Goal: Transaction & Acquisition: Book appointment/travel/reservation

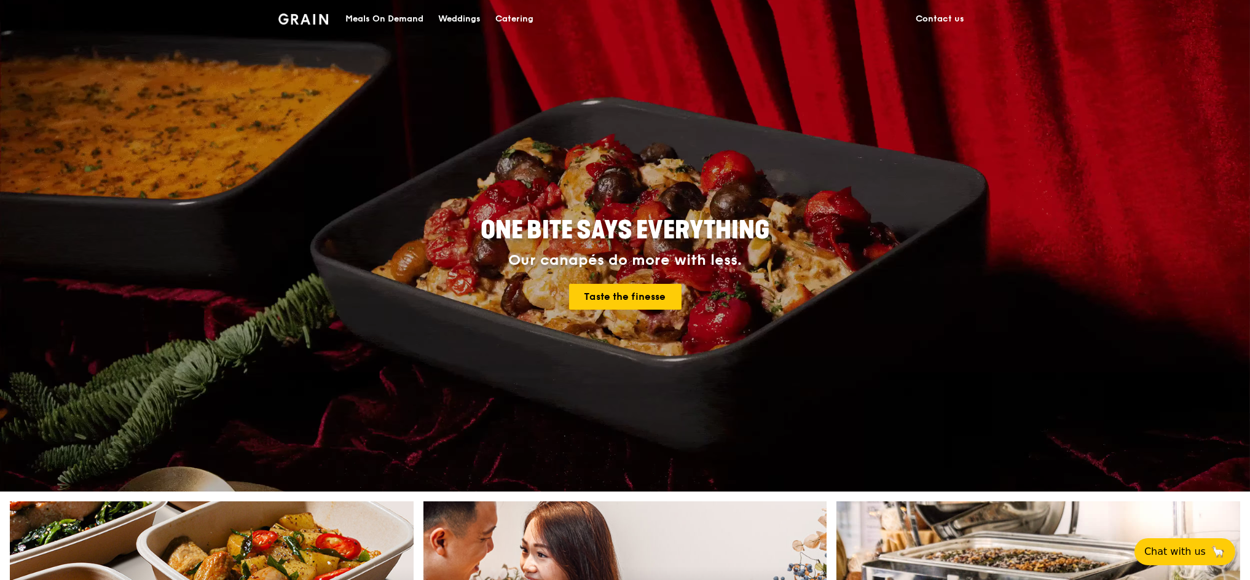
click at [515, 18] on div "Catering" at bounding box center [514, 19] width 38 height 37
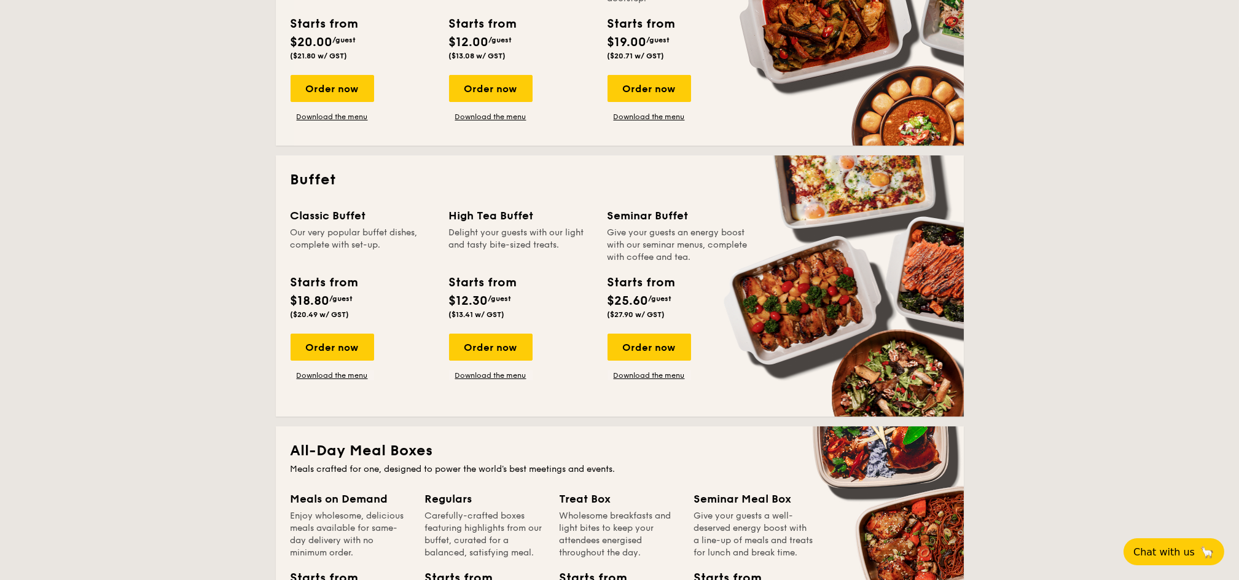
scroll to position [491, 0]
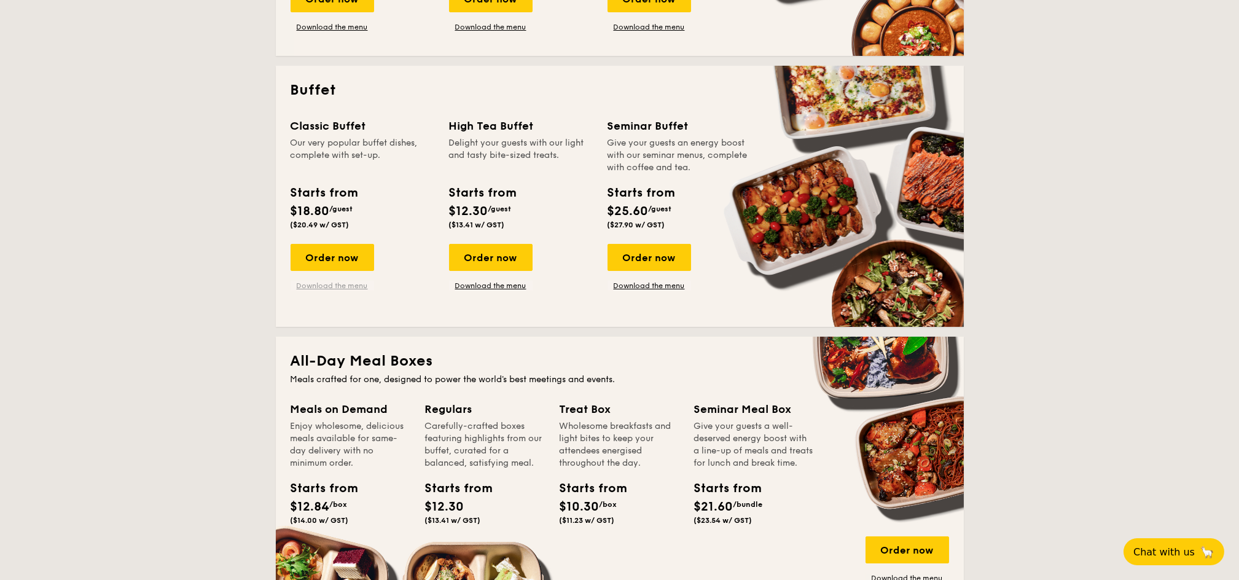
click at [322, 281] on link "Download the menu" at bounding box center [333, 286] width 84 height 10
click at [648, 268] on div "Order now" at bounding box center [650, 257] width 84 height 27
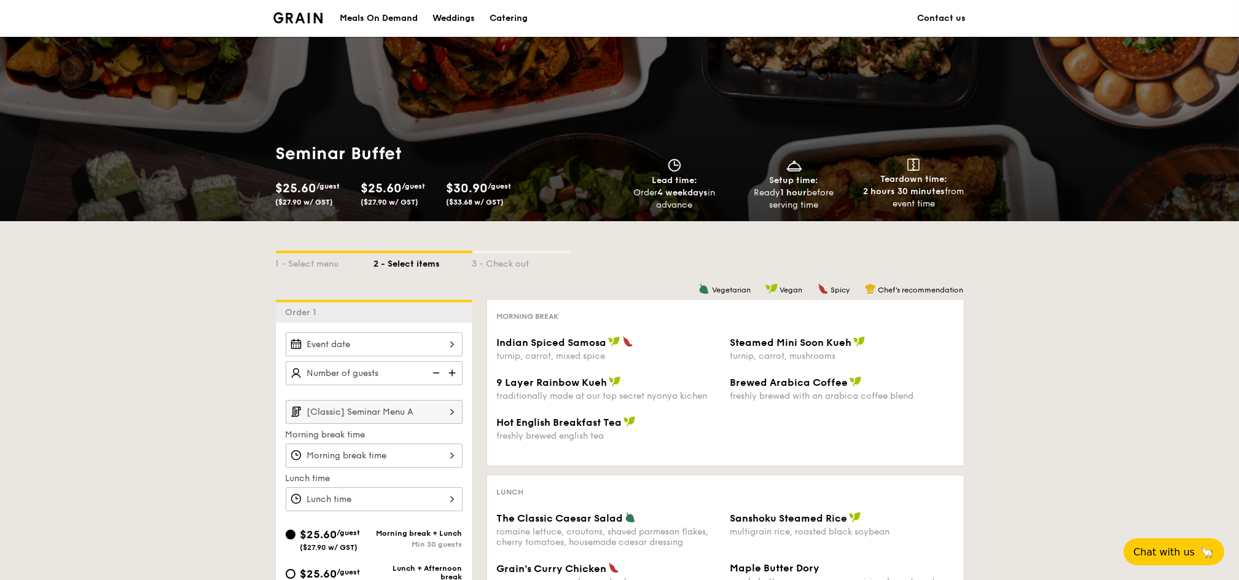
click at [374, 342] on div "2025 Aug [DATE] Tue Wed Thu Fri Sat Sun 1 2 3 4 5 6 7 8 9 10 11 12 13 14 15 16 …" at bounding box center [374, 344] width 177 height 24
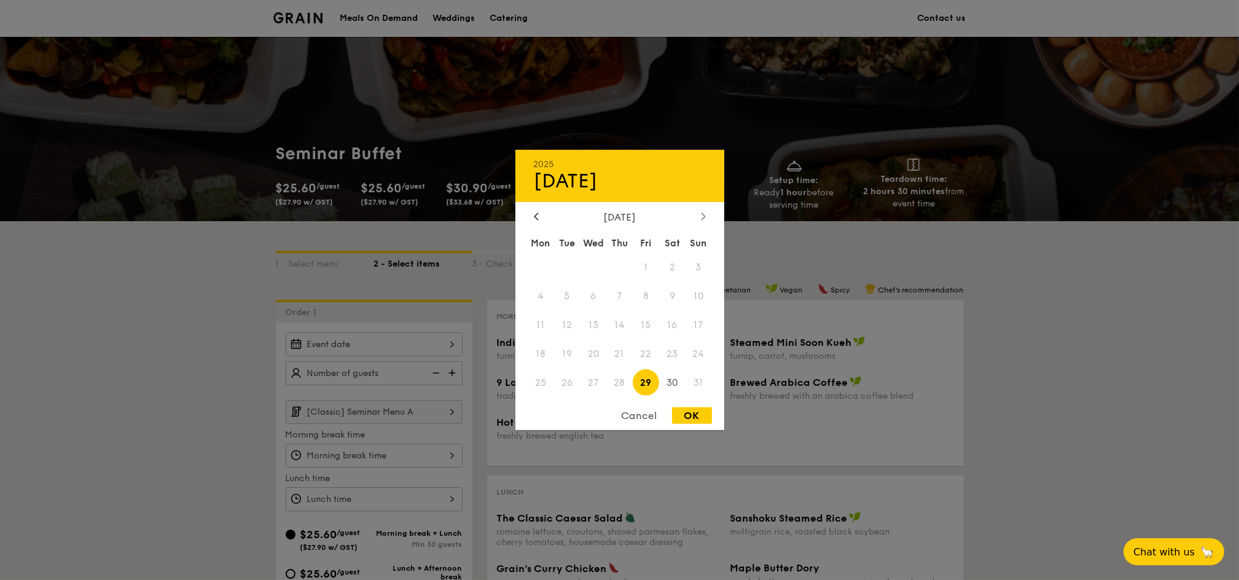
click at [698, 217] on div at bounding box center [703, 217] width 11 height 12
click at [536, 265] on span "1" at bounding box center [541, 267] width 26 height 26
click at [700, 418] on div "OK" at bounding box center [692, 415] width 40 height 17
type input "[DATE]"
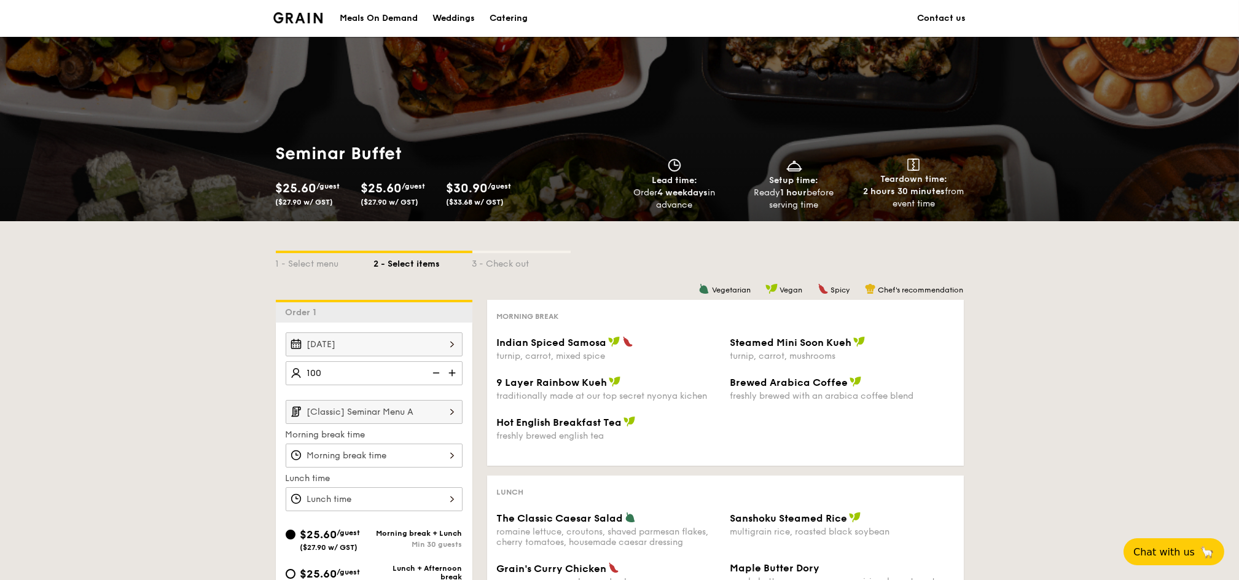
type input "100 guests"
click at [388, 411] on input "[Classic] Seminar Menu A" at bounding box center [374, 412] width 177 height 24
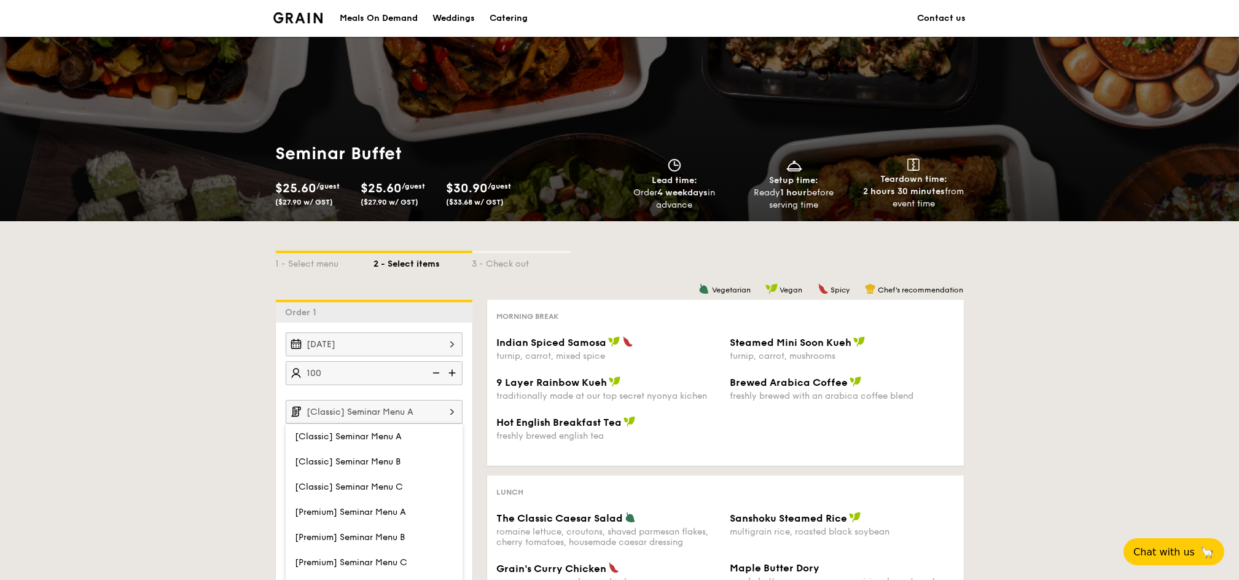
scroll to position [82, 0]
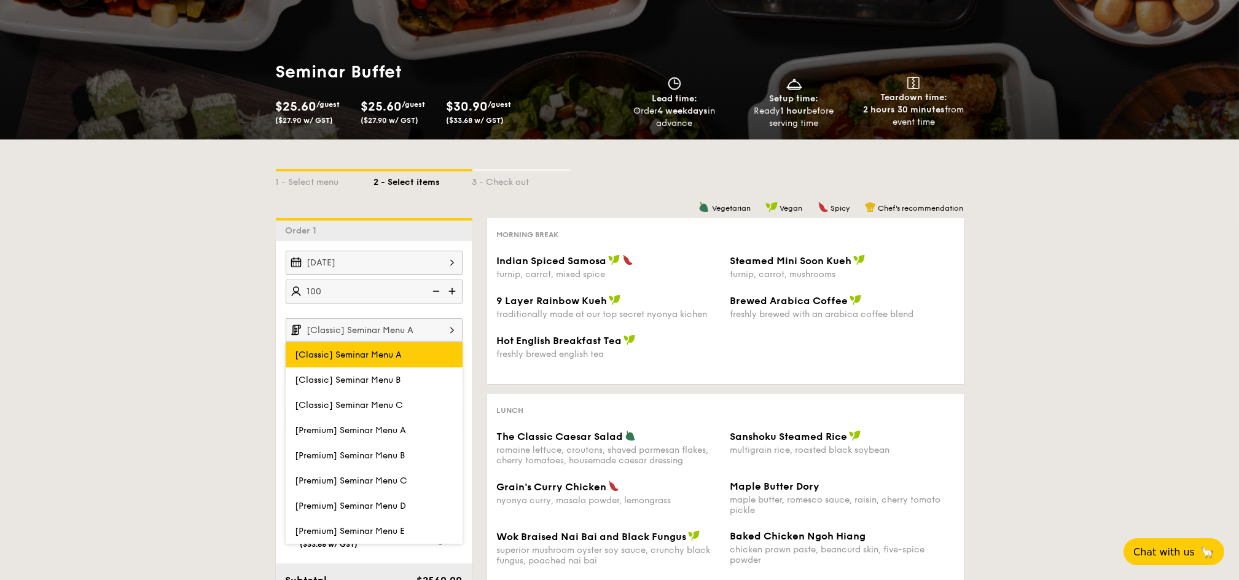
click at [378, 355] on span "[Classic] Seminar Menu A" at bounding box center [349, 355] width 107 height 10
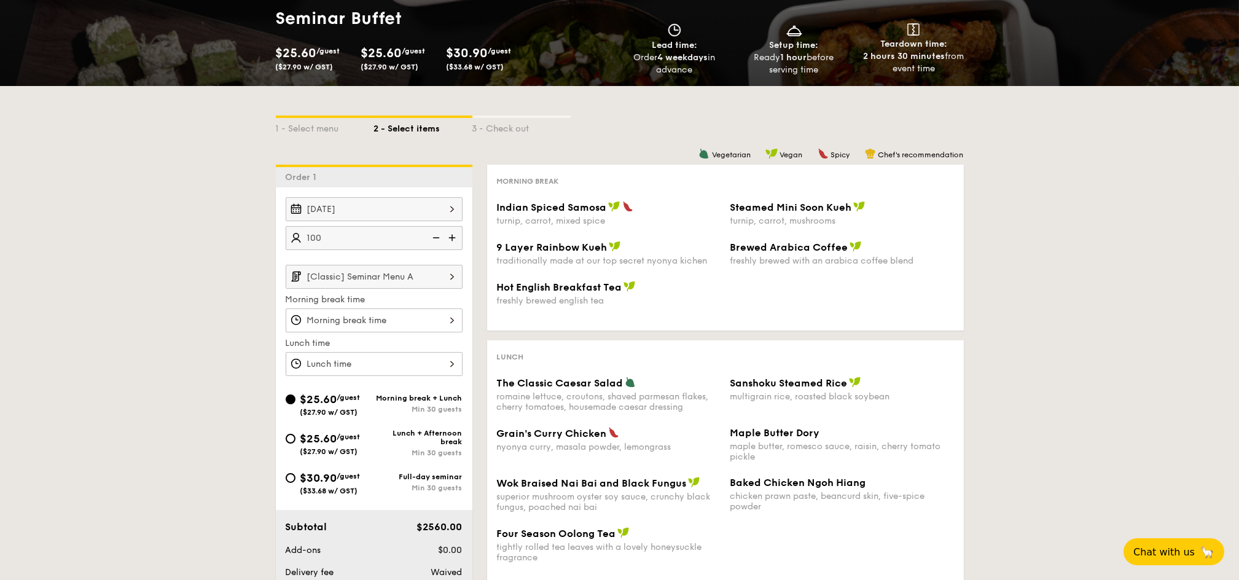
scroll to position [163, 0]
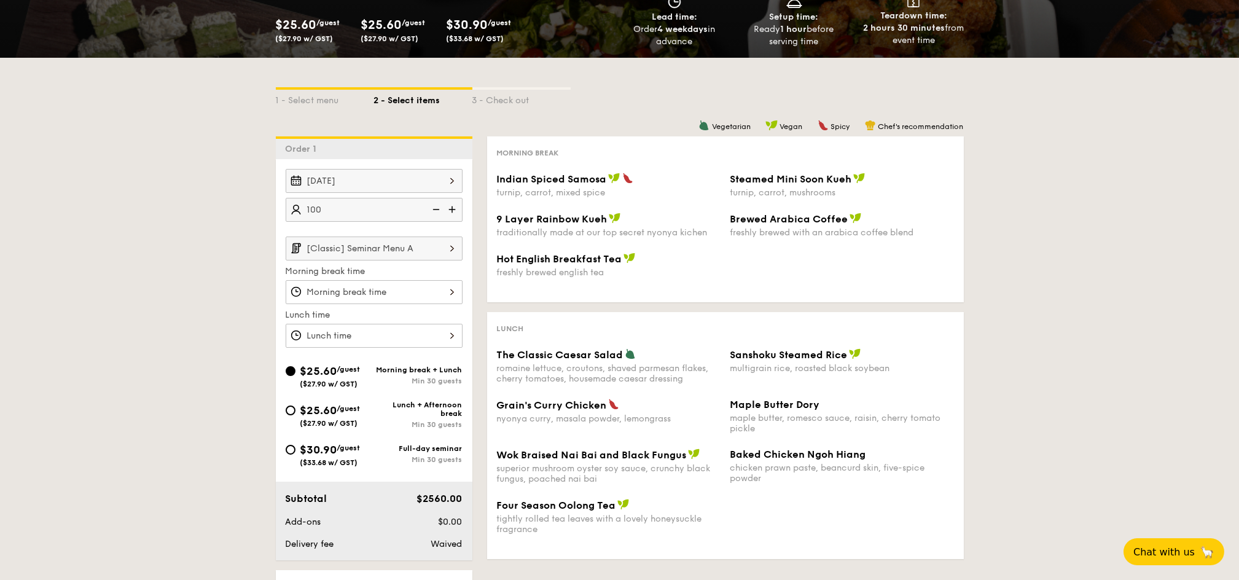
click at [385, 248] on input "[Classic] Seminar Menu A" at bounding box center [374, 249] width 177 height 24
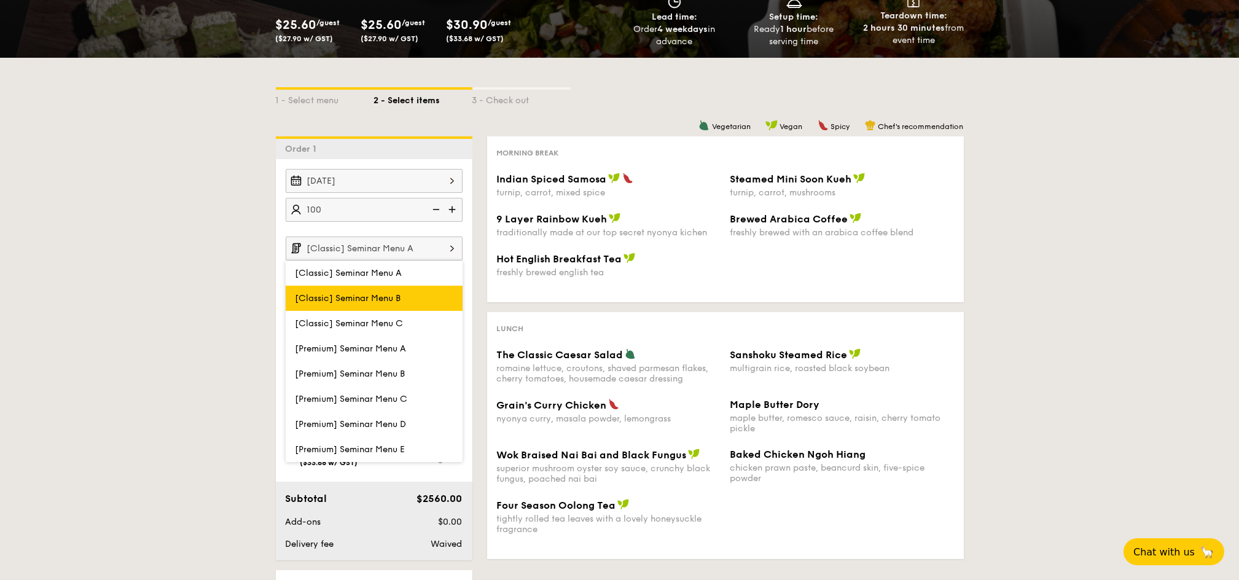
click at [391, 302] on span "[Classic] Seminar Menu B" at bounding box center [349, 298] width 106 height 10
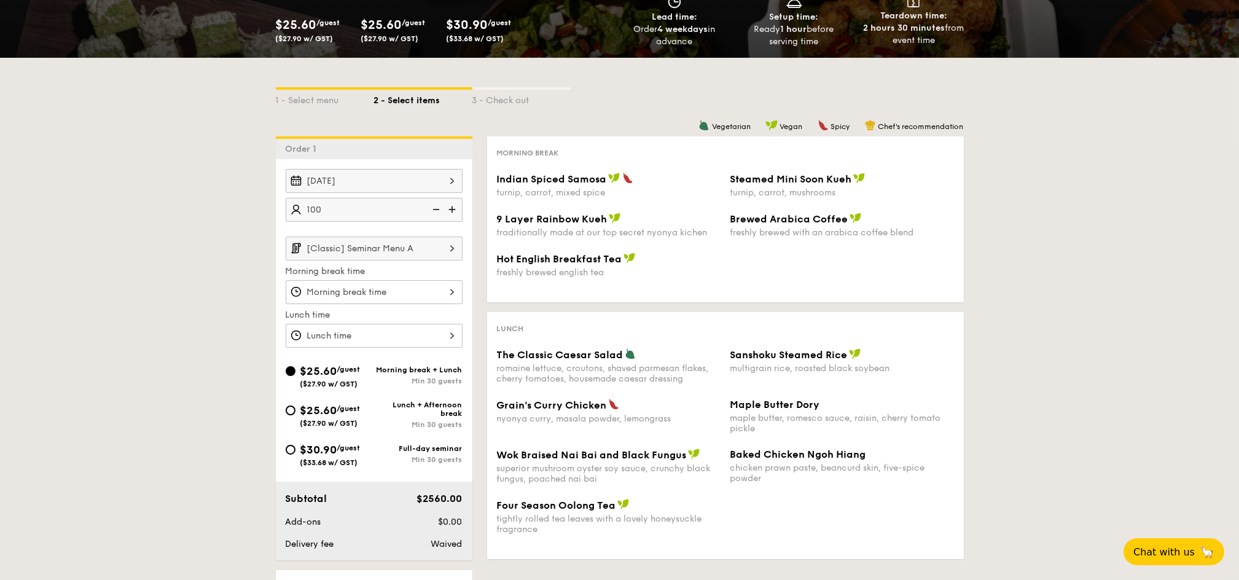
click at [415, 237] on input "[Classic] Seminar Menu A" at bounding box center [374, 249] width 177 height 24
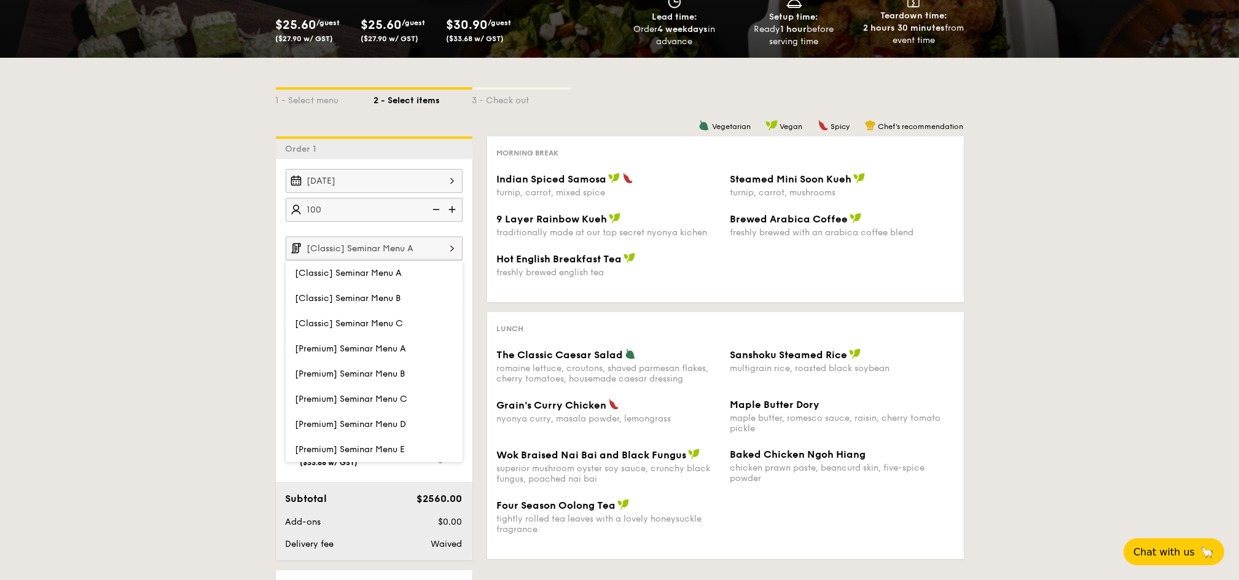
click at [397, 322] on span "[Classic] Seminar Menu C" at bounding box center [350, 323] width 108 height 10
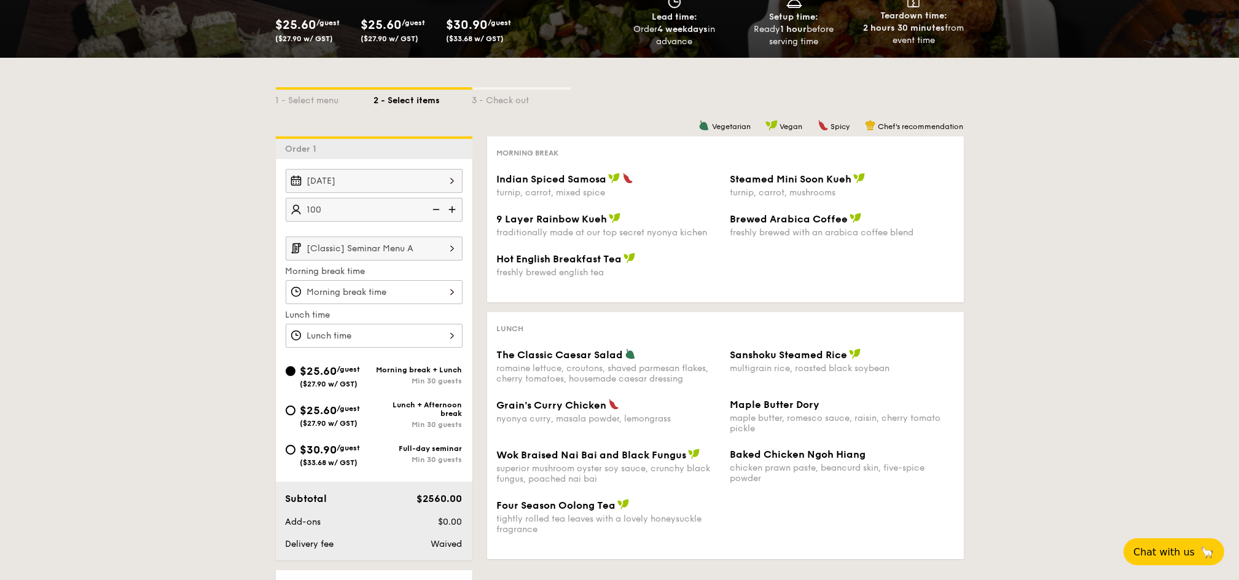
click at [418, 248] on input "[Classic] Seminar Menu A" at bounding box center [374, 249] width 177 height 24
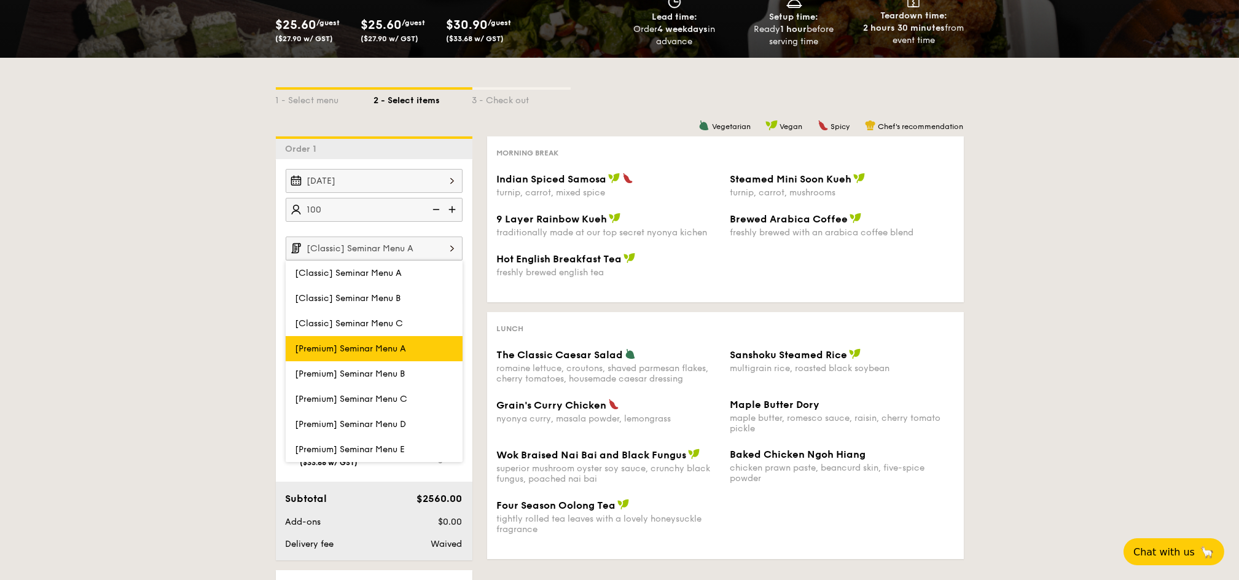
click at [413, 351] on label "[Premium] Seminar Menu A" at bounding box center [374, 348] width 177 height 25
click at [0, 0] on input "[Premium] Seminar Menu A" at bounding box center [0, 0] width 0 height 0
type input "[Premium] Seminar Menu A"
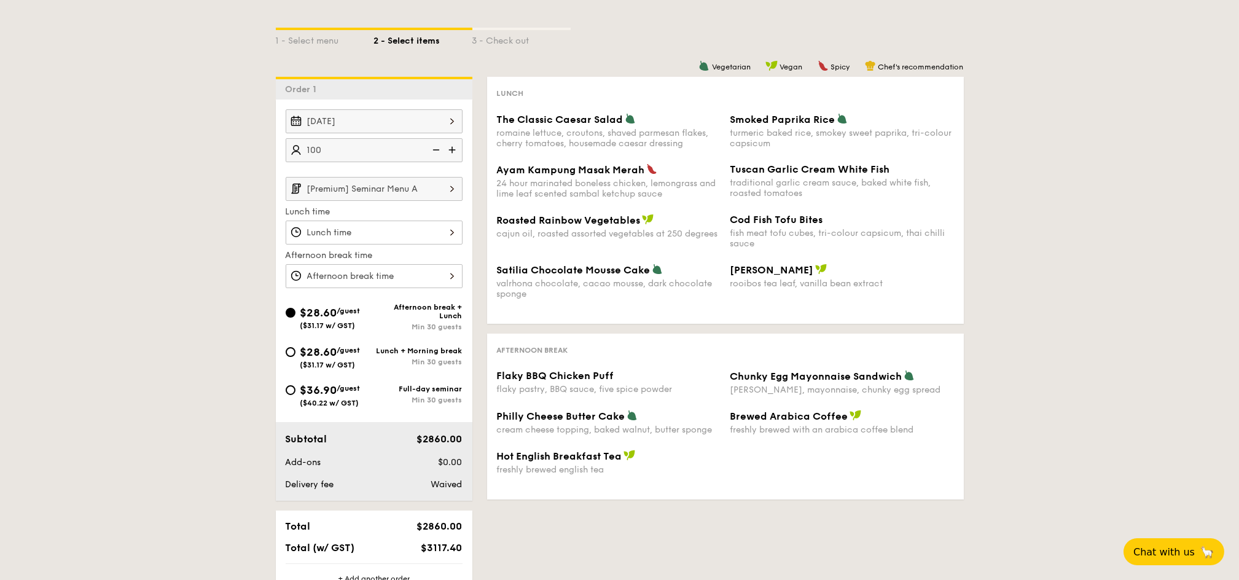
scroll to position [0, 0]
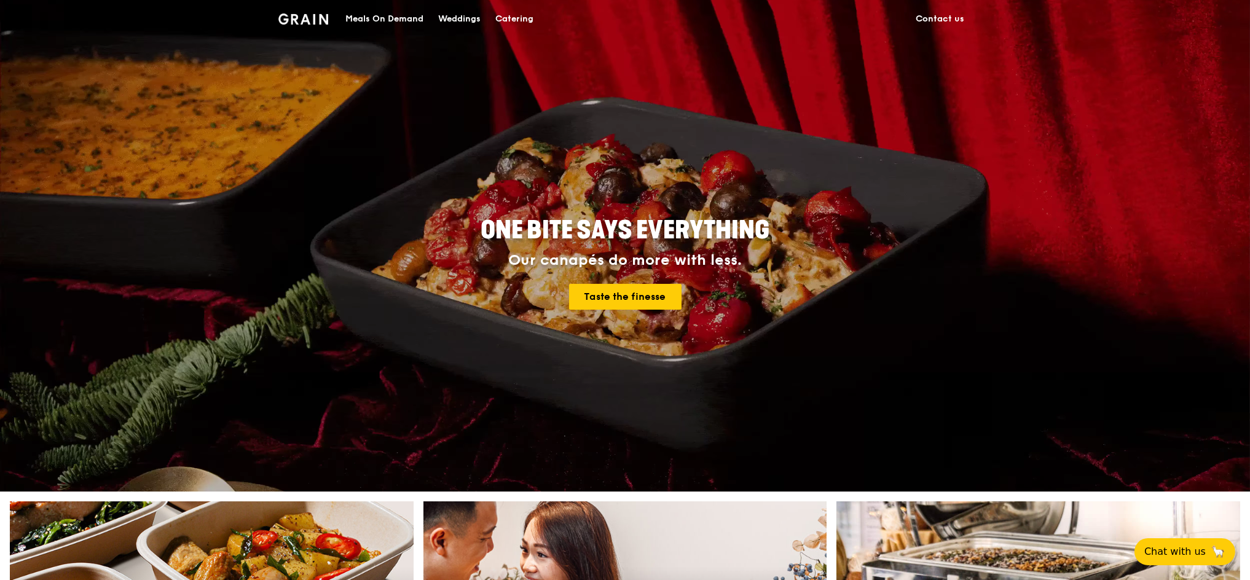
click at [517, 20] on div "Catering" at bounding box center [514, 19] width 38 height 37
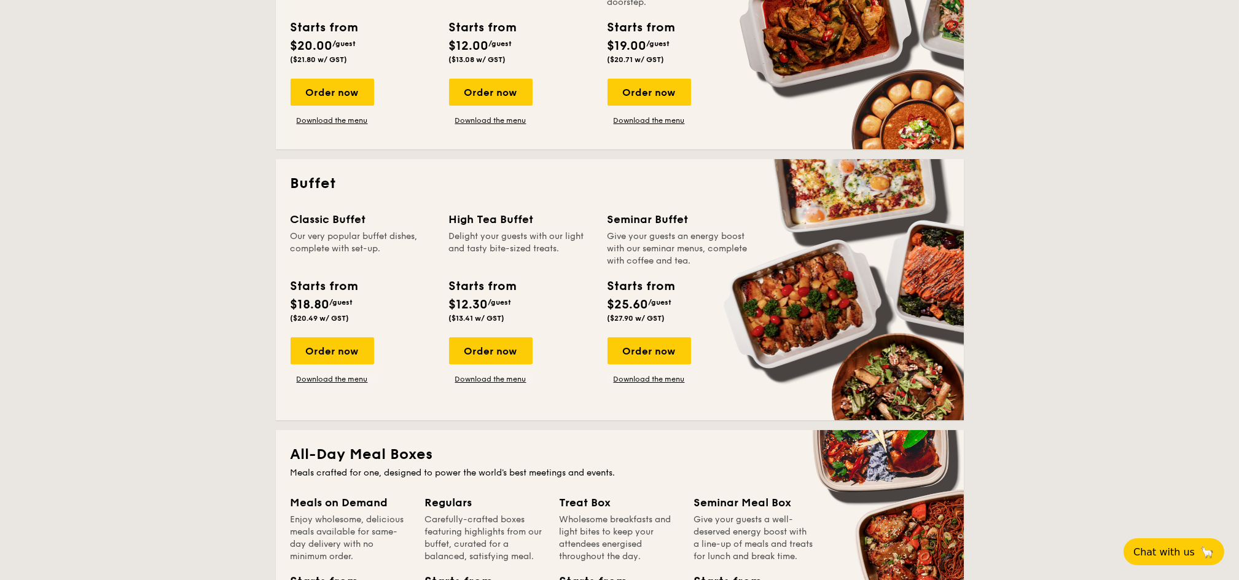
scroll to position [409, 0]
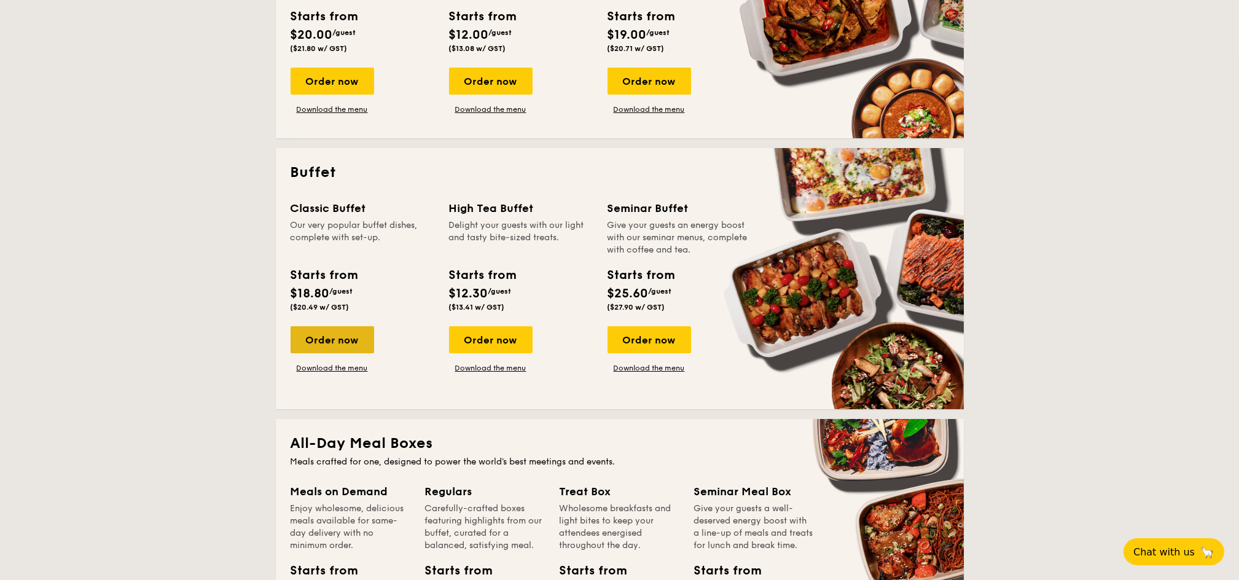
click at [345, 338] on div "Order now" at bounding box center [333, 339] width 84 height 27
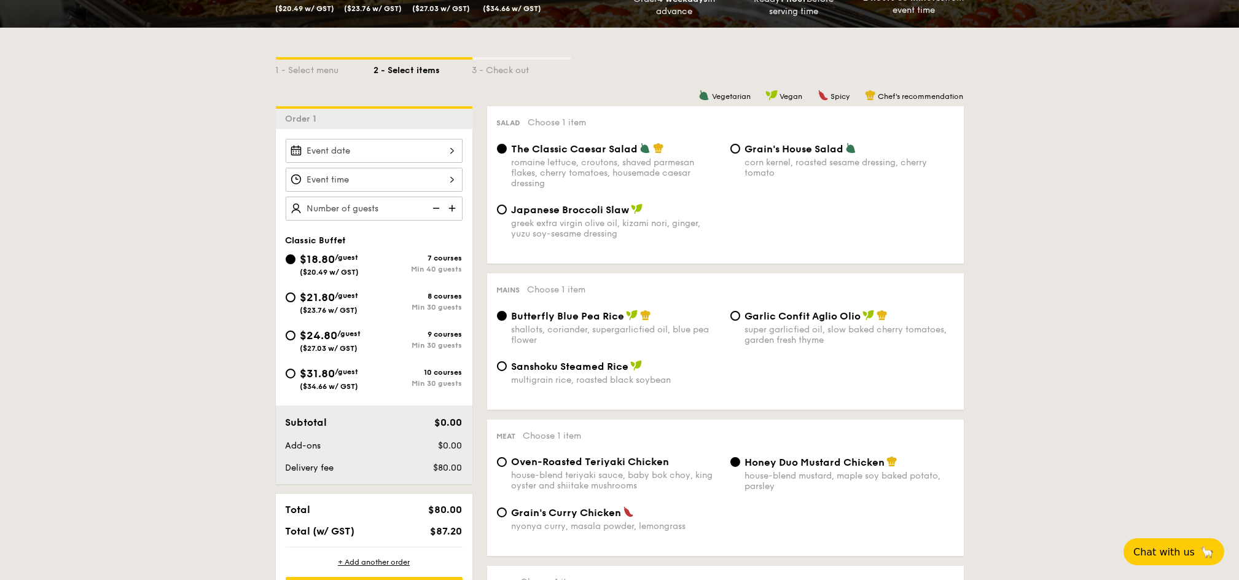
scroll to position [246, 0]
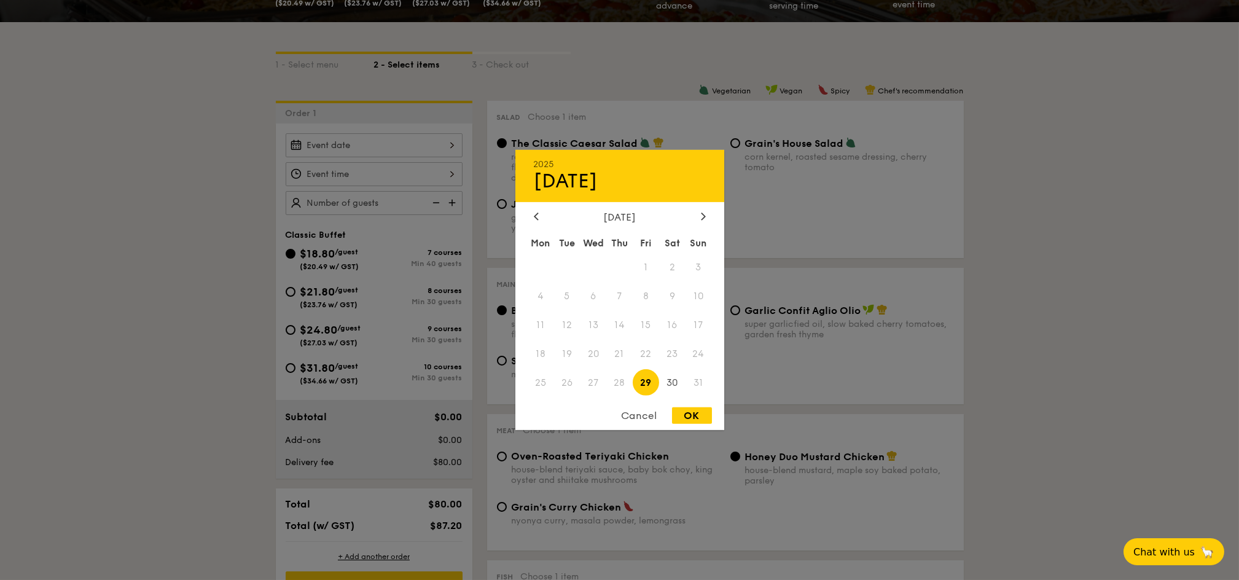
click at [380, 139] on div "2025 Aug [DATE] Tue Wed Thu Fri Sat Sun 1 2 3 4 5 6 7 8 9 10 11 12 13 14 15 16 …" at bounding box center [374, 145] width 177 height 24
click at [698, 214] on div at bounding box center [703, 217] width 11 height 12
click at [541, 265] on span "1" at bounding box center [541, 267] width 26 height 26
click at [683, 416] on div "OK" at bounding box center [692, 415] width 40 height 17
type input "[DATE]"
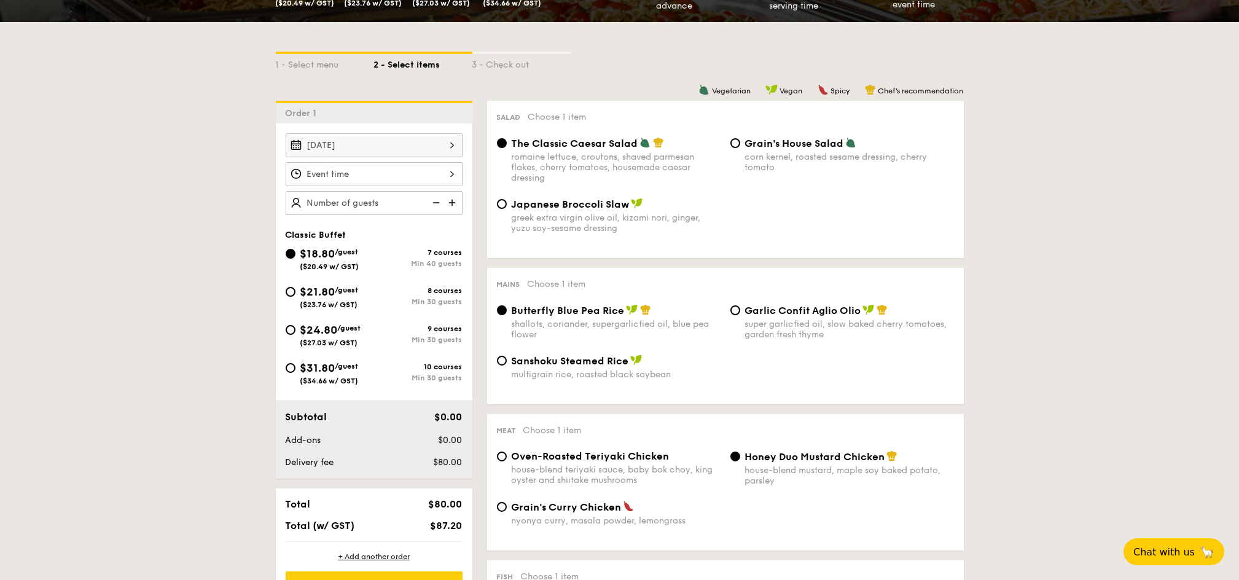
click at [341, 179] on div at bounding box center [374, 174] width 177 height 24
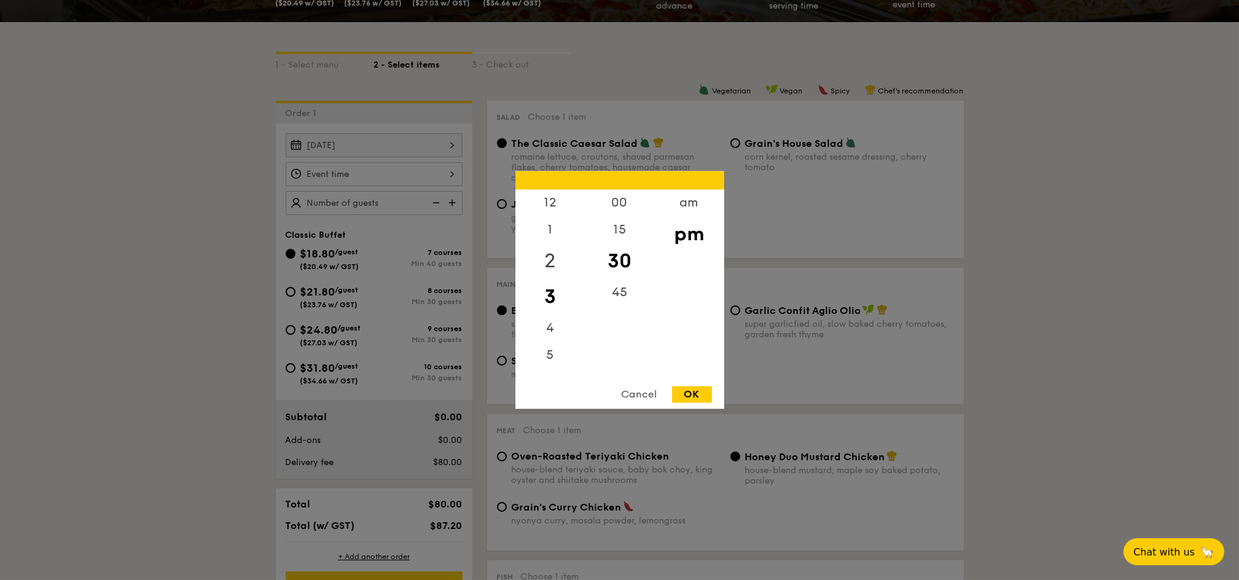
scroll to position [163, 0]
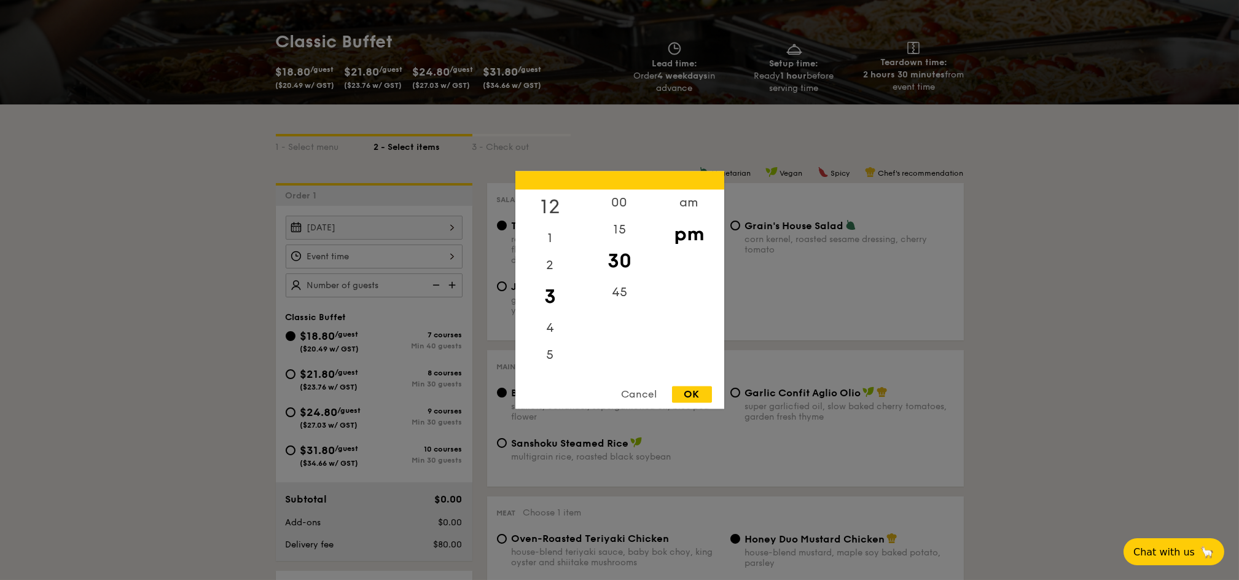
click at [549, 203] on div "12" at bounding box center [549, 208] width 69 height 36
click at [627, 205] on div "00" at bounding box center [619, 208] width 69 height 36
click at [688, 238] on div "pm" at bounding box center [688, 235] width 69 height 36
click at [700, 396] on div "OK" at bounding box center [692, 394] width 40 height 17
type input "12:00PM"
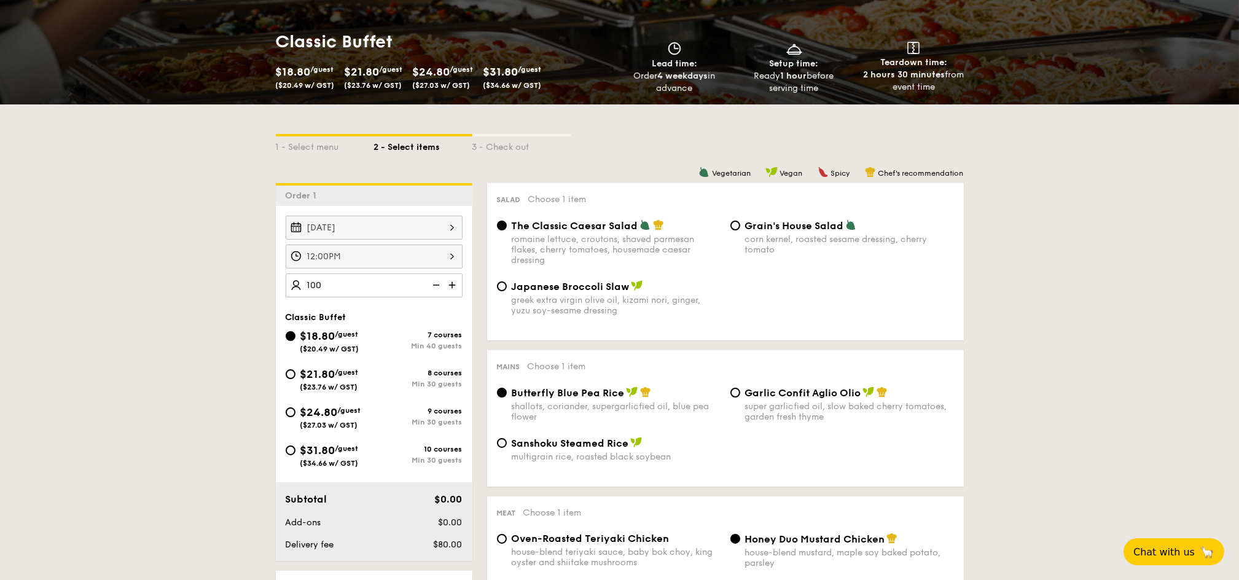
type input "100 guests"
click at [345, 385] on span "($23.76 w/ GST)" at bounding box center [329, 387] width 58 height 9
click at [296, 379] on input "$21.80 /guest ($23.76 w/ GST) 8 courses Min 30 guests" at bounding box center [291, 374] width 10 height 10
radio input "true"
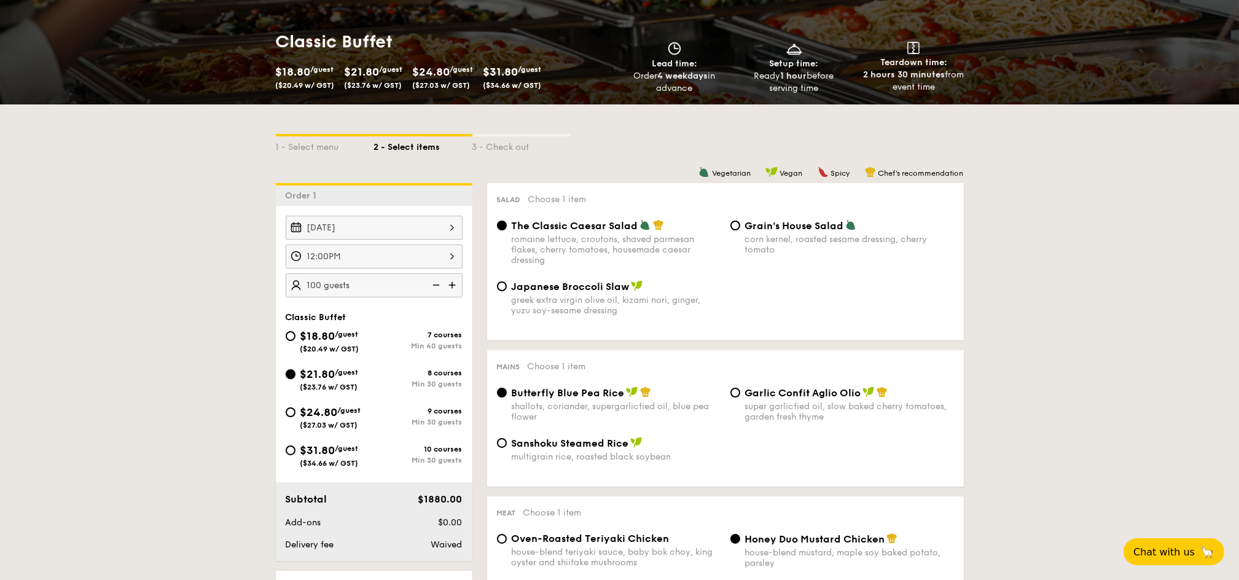
radio input "true"
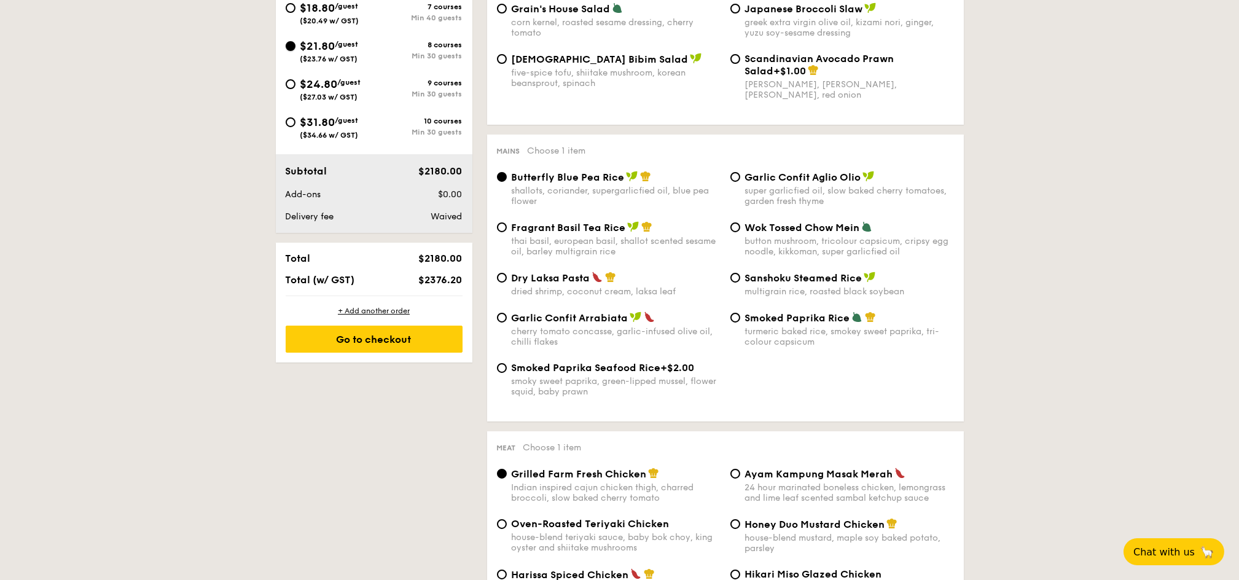
scroll to position [409, 0]
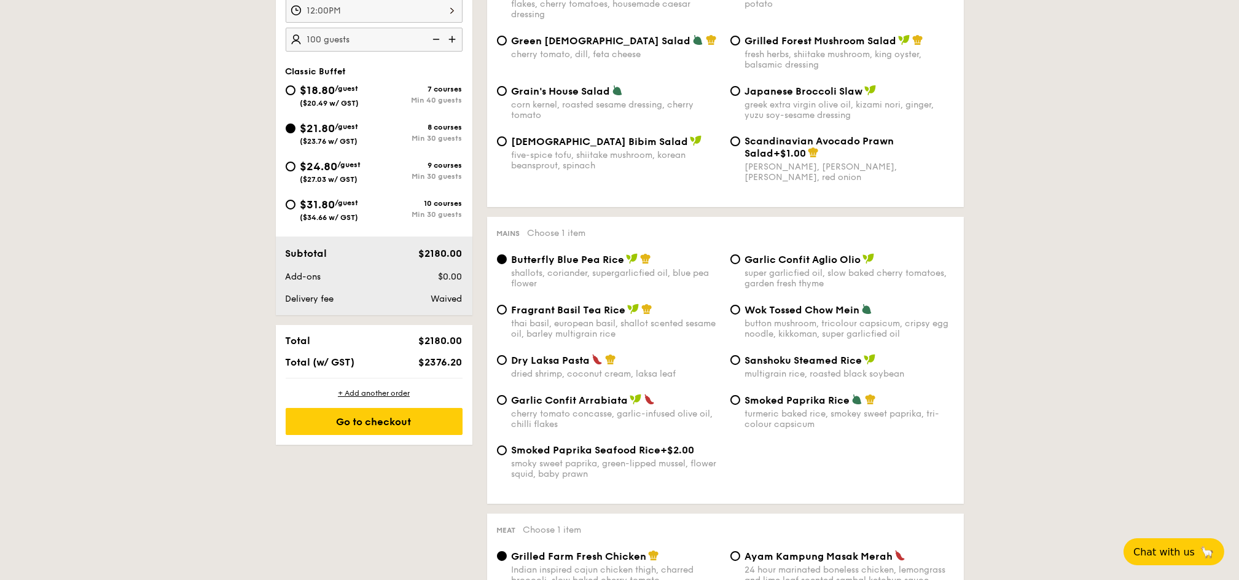
click at [322, 170] on span "$24.80" at bounding box center [318, 167] width 37 height 14
click at [296, 170] on input "$24.80 /guest ($27.03 w/ GST) 9 courses Min 30 guests" at bounding box center [291, 167] width 10 height 10
radio input "true"
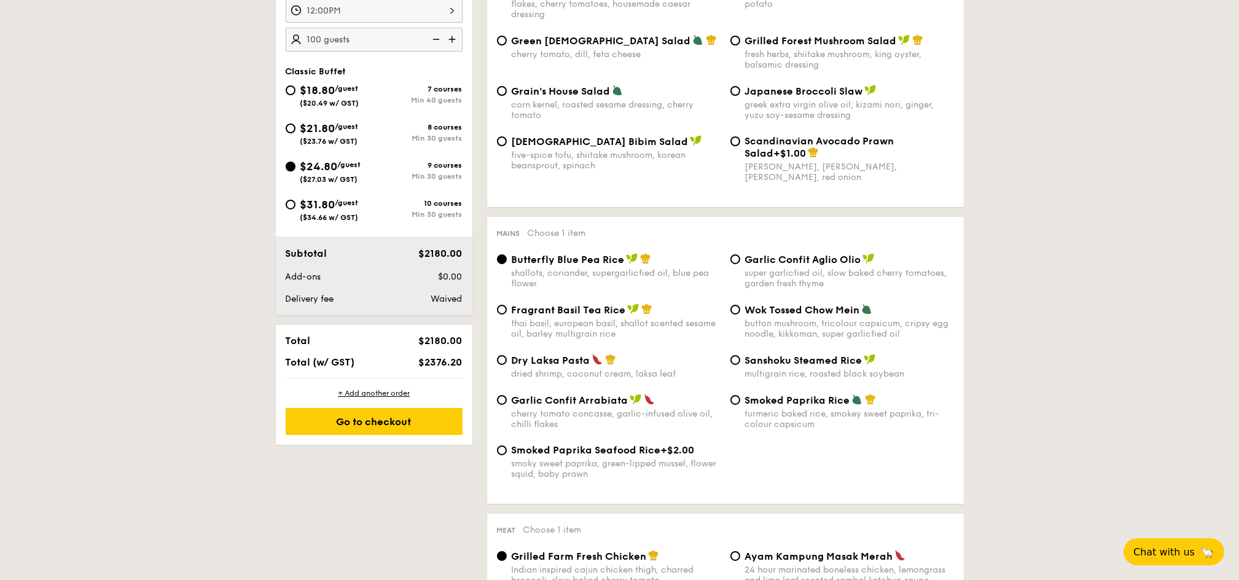
radio input "true"
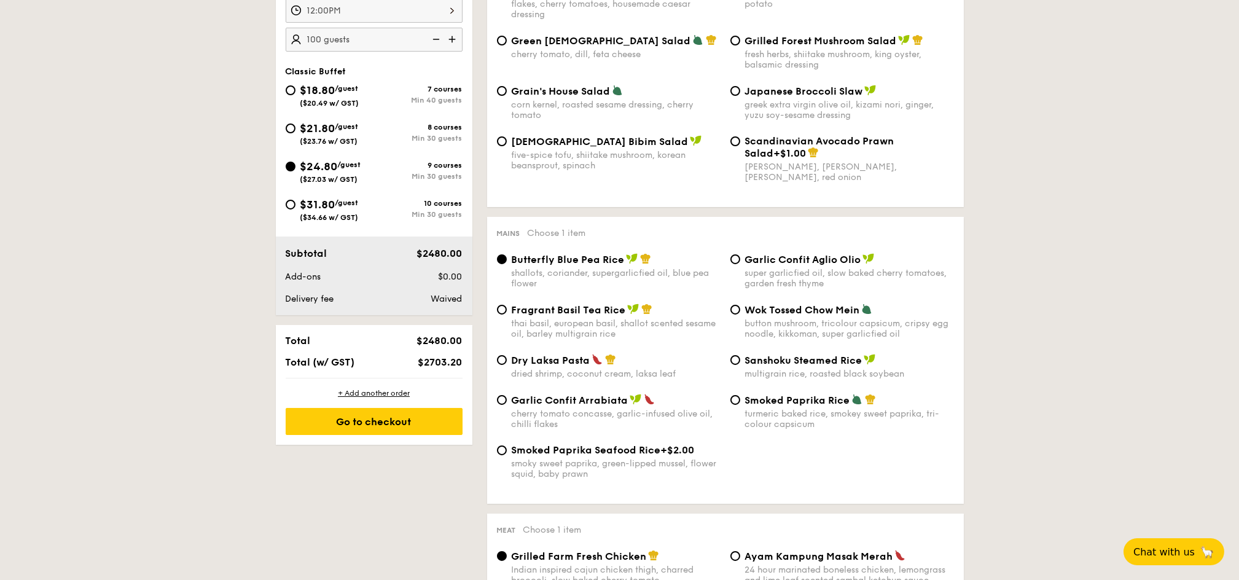
click at [332, 125] on span "$21.80" at bounding box center [317, 129] width 35 height 14
click at [296, 125] on input "$21.80 /guest ($23.76 w/ GST) 8 courses Min 30 guests" at bounding box center [291, 128] width 10 height 10
radio input "true"
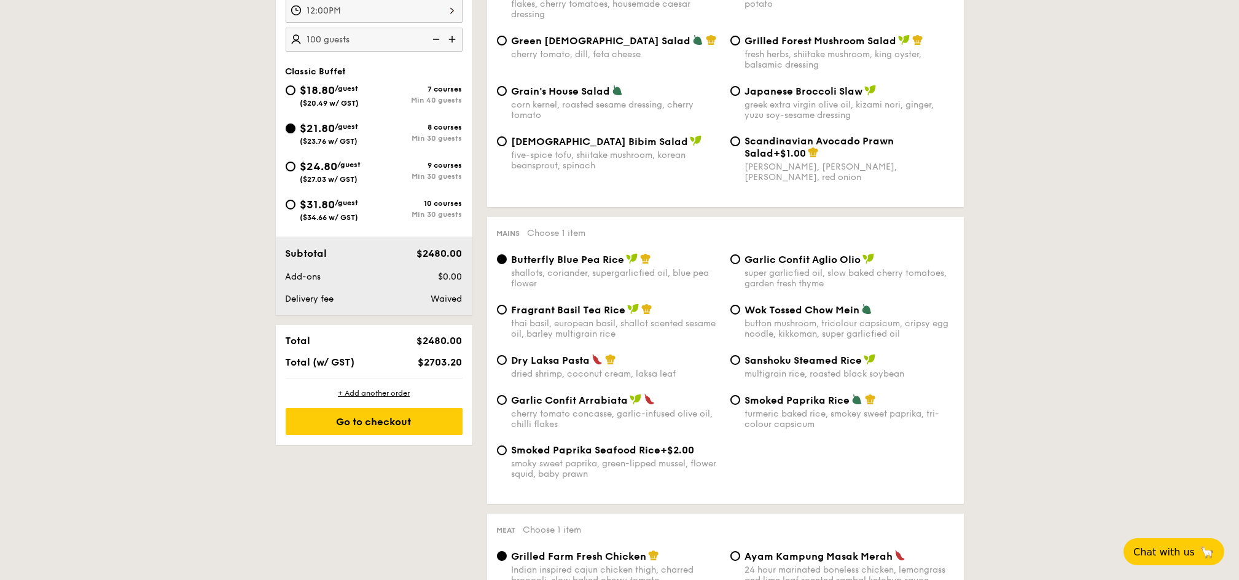
radio input "true"
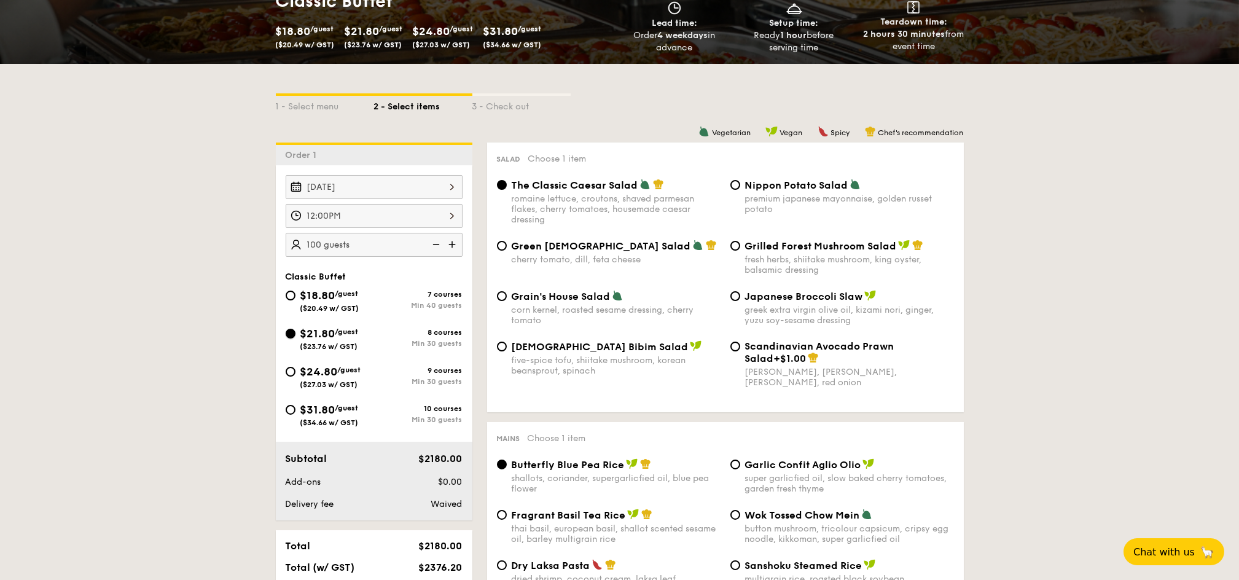
scroll to position [163, 0]
